Goal: Browse casually

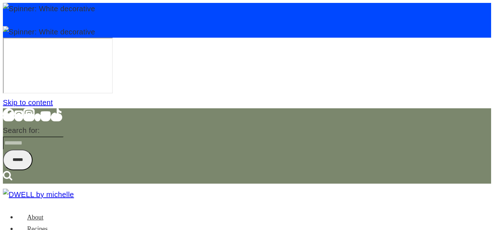
scroll to position [2400, 0]
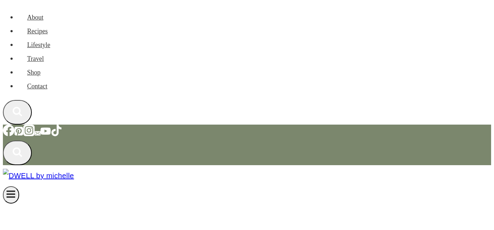
scroll to position [295, 0]
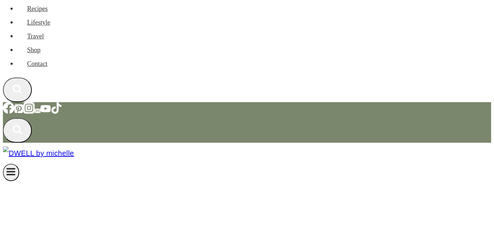
scroll to position [258, 0]
